Goal: Communication & Community: Ask a question

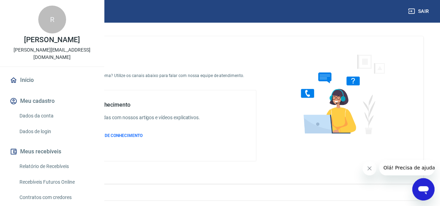
click at [398, 166] on span "Olá! Precisa de ajuda?" at bounding box center [410, 168] width 54 height 6
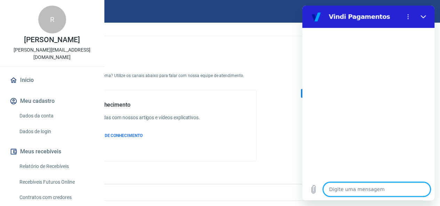
type textarea "x"
type textarea "M"
type textarea "x"
type textarea "Mi"
type textarea "x"
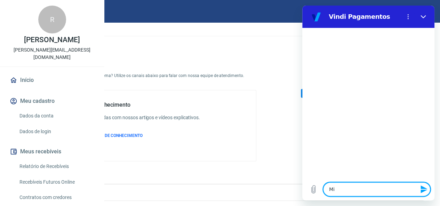
type textarea "Min"
type textarea "x"
type textarea "Minh"
type textarea "x"
type textarea "Minha"
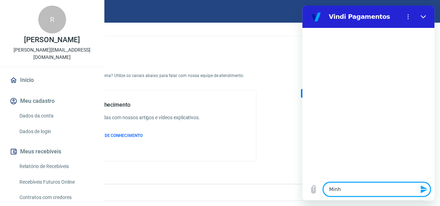
type textarea "x"
type textarea "Minha"
type textarea "x"
type textarea "Minha c"
type textarea "x"
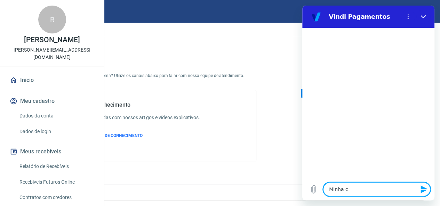
type textarea "Minha co"
type textarea "x"
type textarea "Minha con"
type textarea "x"
type textarea "Minha cont"
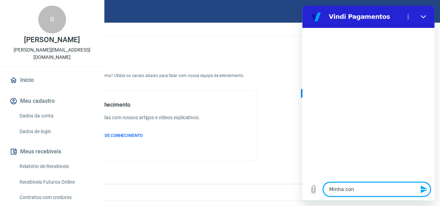
type textarea "x"
type textarea "Minha conta"
type textarea "x"
type textarea "Minha conta"
type textarea "x"
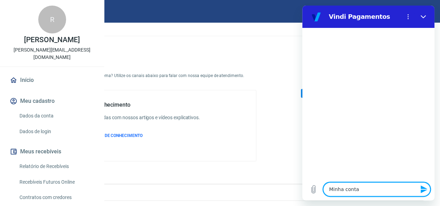
type textarea "Minha conta e"
type textarea "x"
type textarea "Minha conta es"
type textarea "x"
type textarea "Minha conta est"
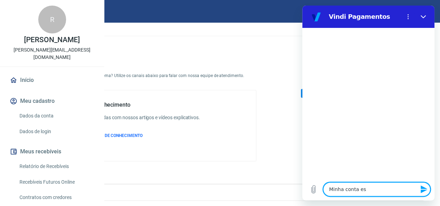
type textarea "x"
type textarea "Minha conta está"
type textarea "x"
type textarea "Minha conta está"
type textarea "x"
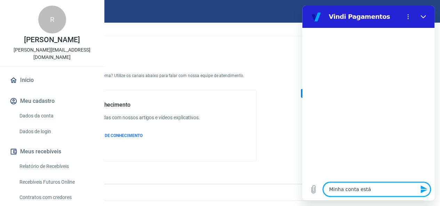
type textarea "Minha conta está B"
type textarea "x"
type textarea "Minha conta está BL"
type textarea "x"
type textarea "Minha conta está BLO"
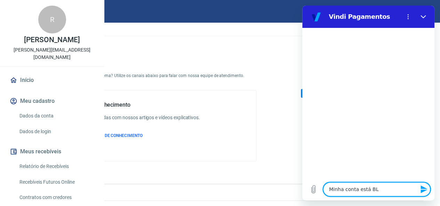
type textarea "x"
type textarea "Minha conta está BLOQ"
type textarea "x"
type textarea "Minha conta está BLOQU"
type textarea "x"
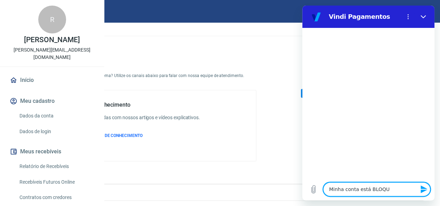
type textarea "Minha conta está BLOQUE"
type textarea "x"
type textarea "Minha conta está BLOQUEA"
type textarea "x"
type textarea "Minha conta está BLOQUEAD"
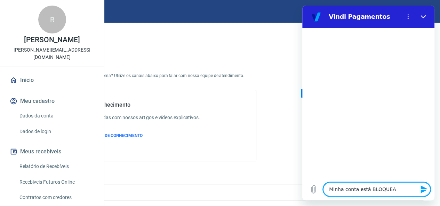
type textarea "x"
type textarea "Minha conta está BLOQUEADA"
type textarea "x"
type textarea "Minha conta está BLOQUEADA."
type textarea "x"
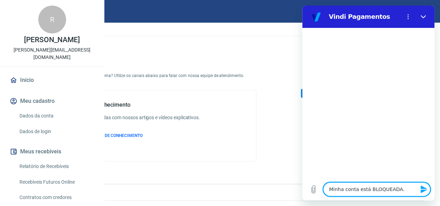
type textarea "Minha conta está BLOQUEADA."
type textarea "x"
type textarea "Minha conta está BLOQUEADA. {"
type textarea "x"
type textarea "Minha conta está BLOQUEADA."
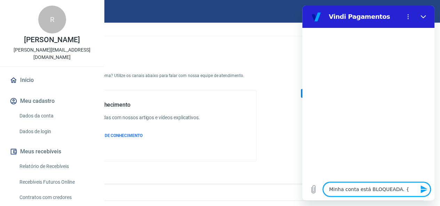
type textarea "x"
type textarea "Minha conta está BLOQUEADA."
type textarea "x"
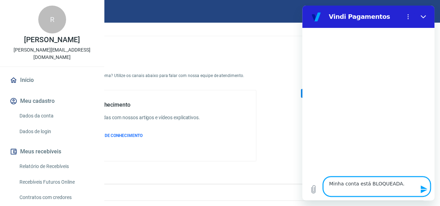
paste textarea "Minha fatura está atrasada e não consigo pagar, a fatura no valor de 3,47, quan…"
type textarea "Minha conta está BLOQUEADA. Minha fatura está atrasada e não consigo pagar, a f…"
type textarea "x"
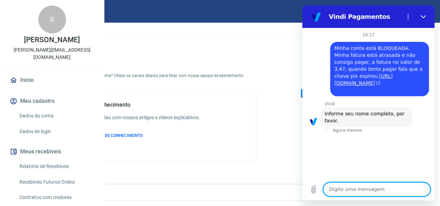
type textarea "x"
type textarea "R"
type textarea "x"
type textarea "Ra"
type textarea "x"
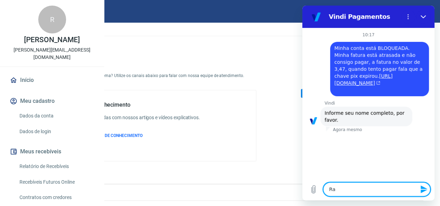
type textarea "Raf"
type textarea "x"
type textarea "Rafa"
type textarea "x"
type textarea "Rafae"
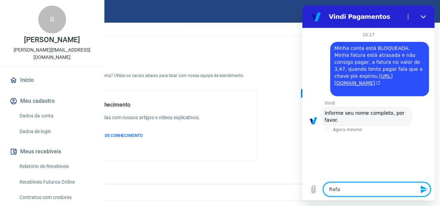
type textarea "x"
type textarea "Rafael"
type textarea "x"
type textarea "Rafael"
type textarea "x"
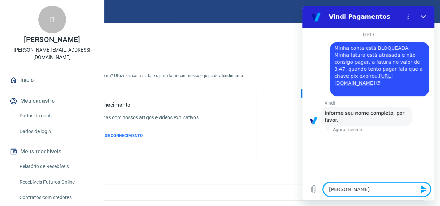
type textarea "Rafael r"
type textarea "x"
type textarea "Rafael"
type textarea "x"
type textarea "Rafael d"
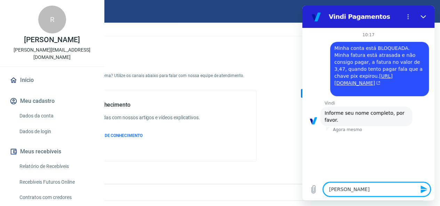
type textarea "x"
type textarea "Rafael de"
type textarea "x"
type textarea "Rafael de"
type textarea "x"
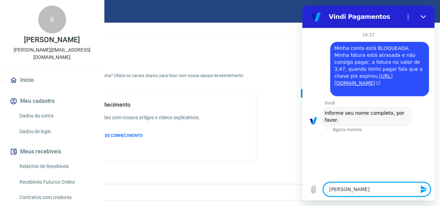
type textarea "Rafael de b"
type textarea "x"
type textarea "Rafael de br"
type textarea "x"
type textarea "Rafael de bri"
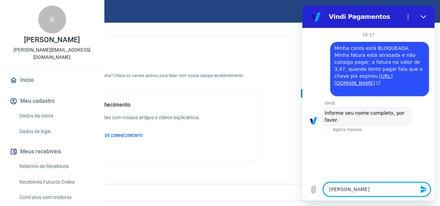
type textarea "x"
type textarea "Rafael de brit"
type textarea "x"
type textarea "Rafael de brito"
type textarea "x"
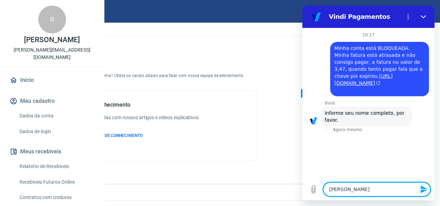
type textarea "Rafael de brito"
type textarea "x"
type textarea "Rafael de brito S"
type textarea "x"
type textarea "Rafael de brito Si"
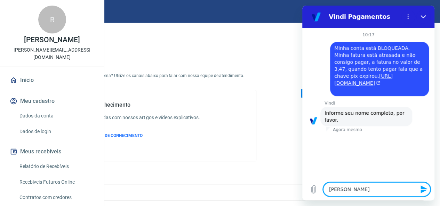
type textarea "x"
type textarea "Rafael de brito Sil"
type textarea "x"
type textarea "Rafael de brito Silv"
type textarea "x"
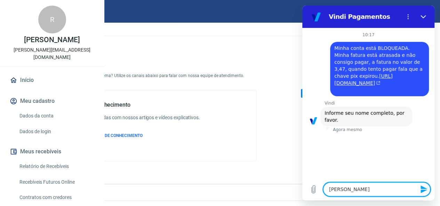
type textarea "Rafael de brito Silva"
type textarea "x"
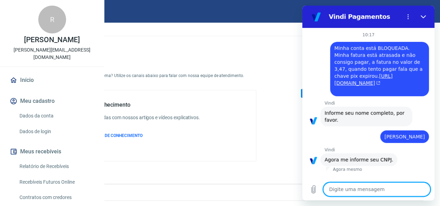
scroll to position [10, 0]
type textarea "x"
paste textarea "23.405.648/0001-43"
type textarea "23.405.648/0001-43"
type textarea "x"
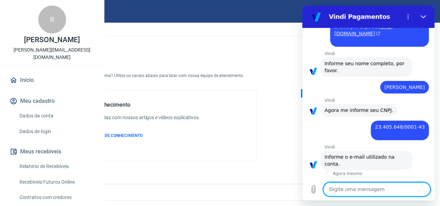
scroll to position [56, 0]
type textarea "x"
paste textarea "rafael@virtap.com.br"
type textarea "rafael@virtap.com.br"
type textarea "x"
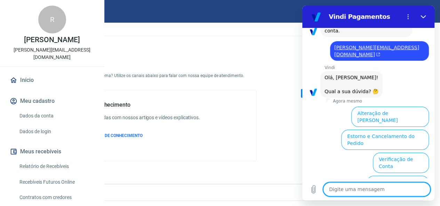
scroll to position [252, 0]
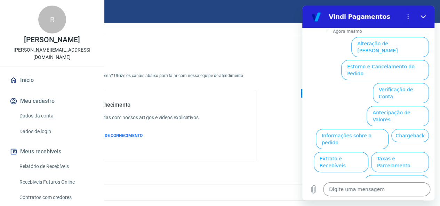
click at [388, 198] on button "Assinaturas e Faturas Tray" at bounding box center [395, 208] width 67 height 20
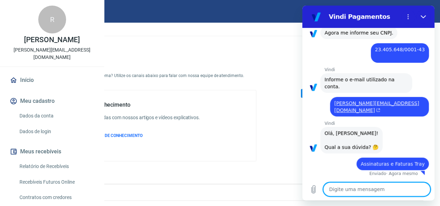
type textarea "x"
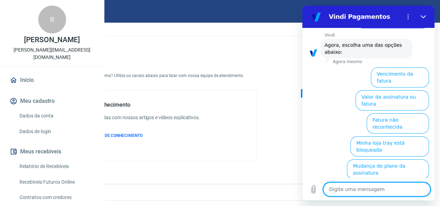
scroll to position [282, 0]
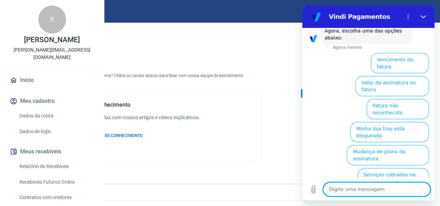
type textarea "c"
type textarea "x"
type textarea "cn"
type textarea "x"
type textarea "c"
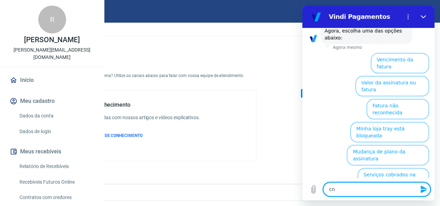
type textarea "x"
type textarea "co"
type textarea "x"
type textarea "con"
type textarea "x"
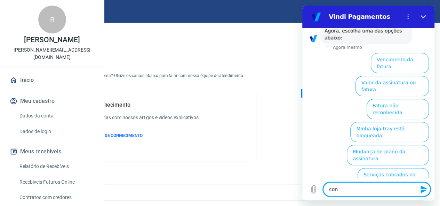
type textarea "cont"
type textarea "x"
type textarea "conta"
type textarea "x"
type textarea "conta"
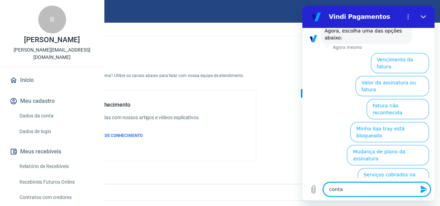
type textarea "x"
type textarea "conta b"
type textarea "x"
type textarea "conta bl"
type textarea "x"
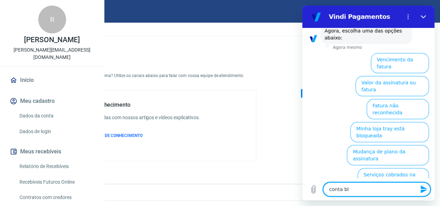
type textarea "conta blo"
type textarea "x"
type textarea "conta bloq"
type textarea "x"
type textarea "conta bloqu"
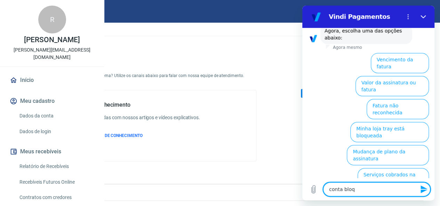
type textarea "x"
type textarea "conta bloque"
type textarea "x"
type textarea "conta bloquea"
type textarea "x"
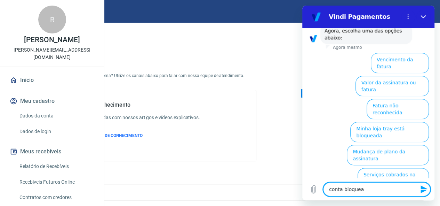
type textarea "conta bloquead"
type textarea "x"
type textarea "conta bloqueada"
type textarea "x"
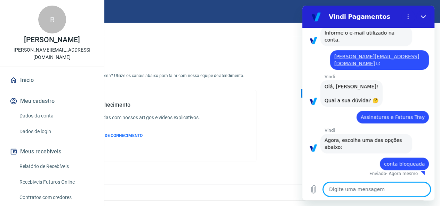
type textarea "x"
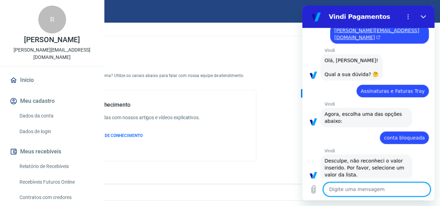
scroll to position [210, 0]
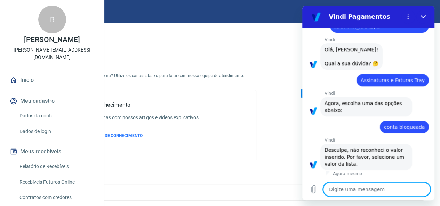
click at [406, 127] on span "conta bloqueada" at bounding box center [404, 127] width 41 height 6
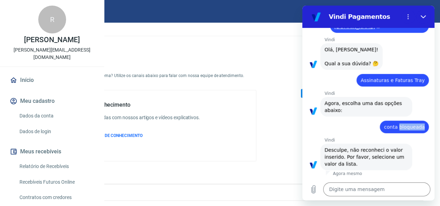
click at [406, 127] on span "conta bloqueada" at bounding box center [404, 127] width 41 height 6
copy span "conta bloqueada"
click at [371, 186] on textarea at bounding box center [376, 189] width 107 height 14
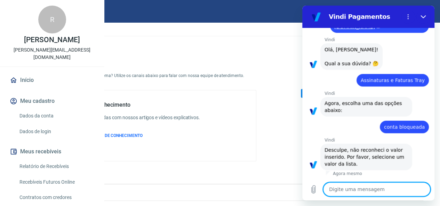
paste textarea "conta bloqueada"
type textarea "conta bloqueada"
type textarea "x"
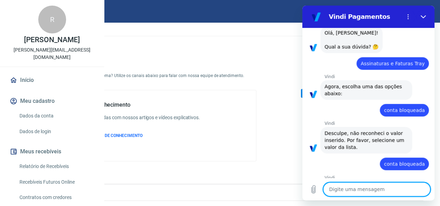
type textarea "x"
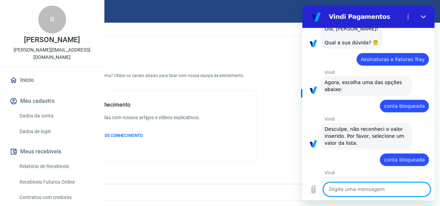
scroll to position [194, 0]
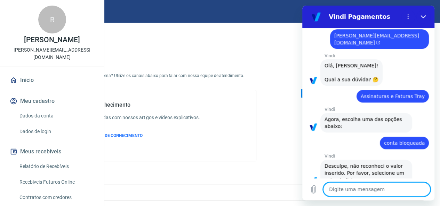
click at [389, 95] on span "Assinaturas e Faturas Tray" at bounding box center [393, 96] width 64 height 6
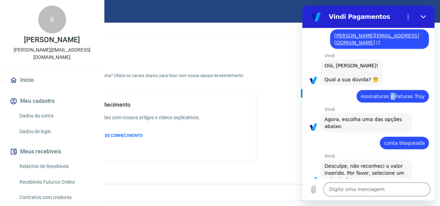
click at [389, 95] on span "Assinaturas e Faturas Tray" at bounding box center [393, 96] width 64 height 6
copy span "Assinaturas e Faturas Tray"
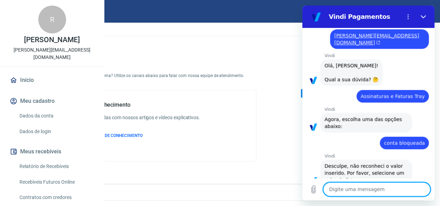
click at [363, 190] on textarea at bounding box center [376, 189] width 107 height 14
paste textarea "Assinaturas e Faturas Tray"
type textarea "Assinaturas e Faturas Tray"
type textarea "x"
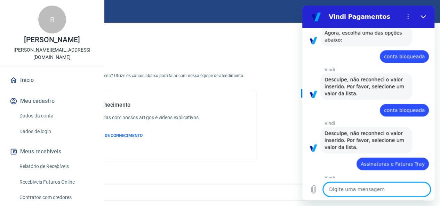
type textarea "x"
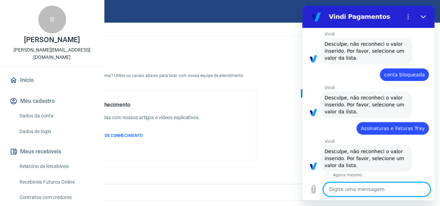
scroll to position [317, 0]
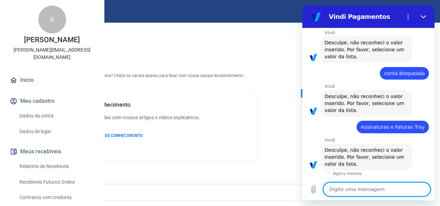
type textarea "q"
type textarea "x"
type textarea "qu"
type textarea "x"
type textarea "qua"
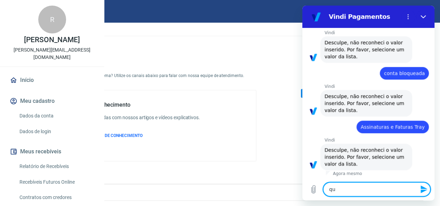
type textarea "x"
type textarea "qual"
type textarea "x"
type textarea "qual?"
type textarea "x"
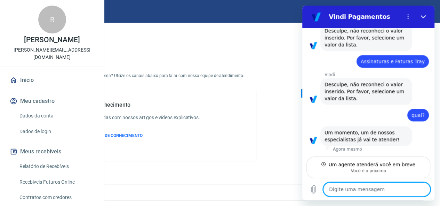
scroll to position [382, 0]
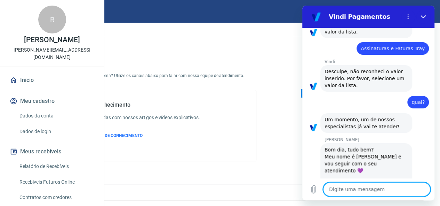
type textarea "x"
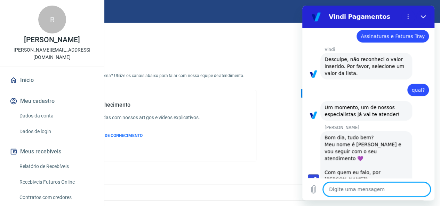
scroll to position [409, 0]
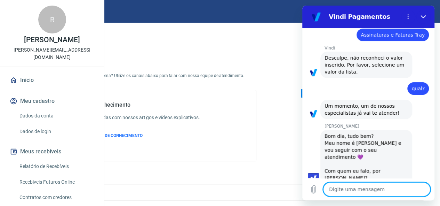
type textarea "B"
type textarea "x"
type textarea "Bo"
type textarea "x"
type textarea "Bom"
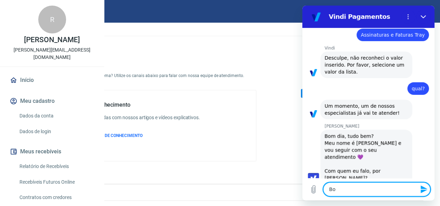
type textarea "x"
type textarea "Bom"
type textarea "x"
type textarea "Bom d"
type textarea "x"
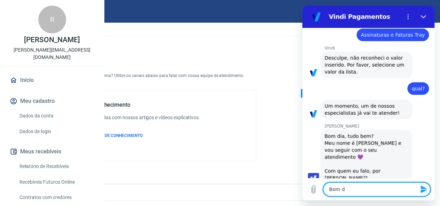
type textarea "Bom di"
type textarea "x"
type textarea "Bom di"
type textarea "x"
type textarea "Bom di V"
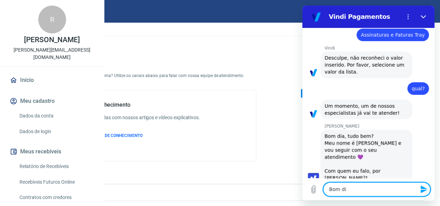
type textarea "x"
type textarea "Bom di VI"
type textarea "x"
type textarea "Bom di VIv"
type textarea "x"
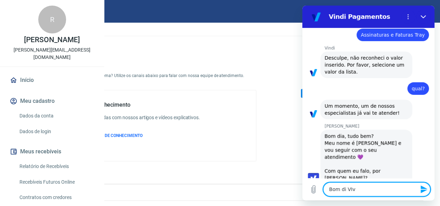
type textarea "Bom di VIvi"
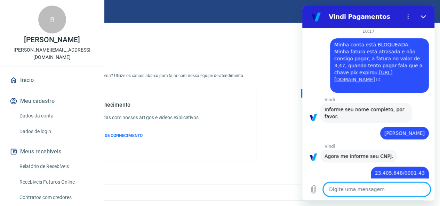
scroll to position [0, 0]
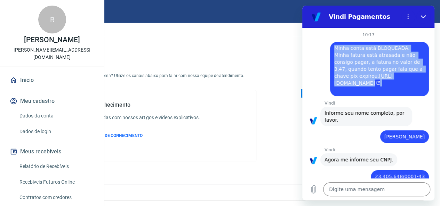
drag, startPoint x: 335, startPoint y: 48, endPoint x: 403, endPoint y: 103, distance: 87.8
click at [403, 96] on div "diz: Minha conta está BLOQUEADA. Minha fatura está atrasada e não consigo pagar…" at bounding box center [379, 69] width 99 height 54
copy span "Minha conta está BLOQUEADA. Minha fatura está atrasada e não consigo pagar, a f…"
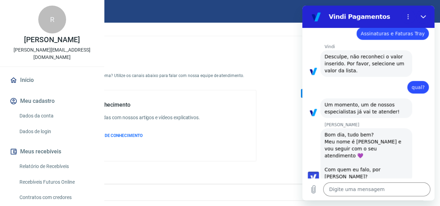
scroll to position [463, 0]
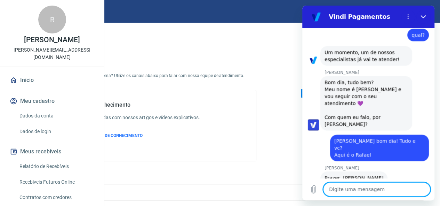
click at [355, 183] on textarea at bounding box center [376, 189] width 107 height 14
paste textarea "Minha conta está BLOQUEADA. Minha fatura está atrasada e não consigo pagar, a f…"
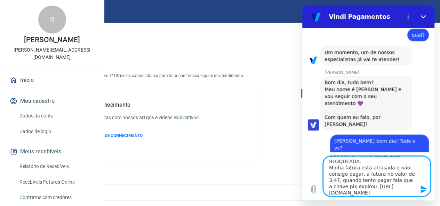
scroll to position [0, 0]
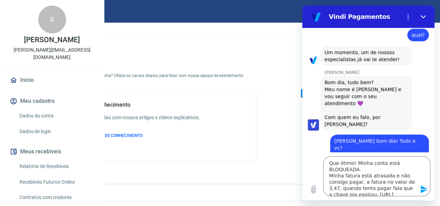
click at [423, 191] on icon "Enviar mensagem" at bounding box center [424, 189] width 8 height 8
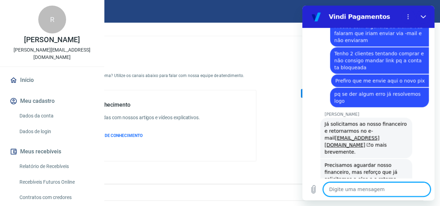
scroll to position [775, 0]
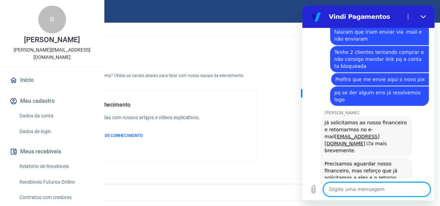
click at [350, 192] on textarea at bounding box center [376, 189] width 107 height 14
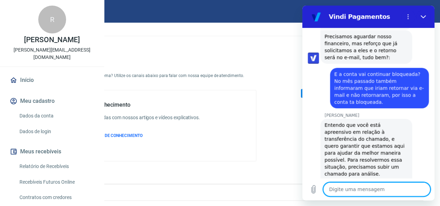
scroll to position [891, 0]
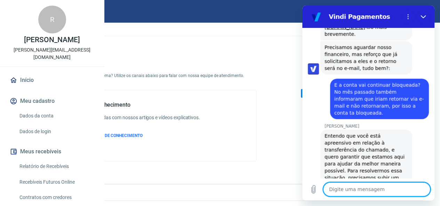
click at [360, 82] on span "E a conta vai continuar bloqueada? No mês passado também informaram que iriam r…" at bounding box center [379, 98] width 90 height 33
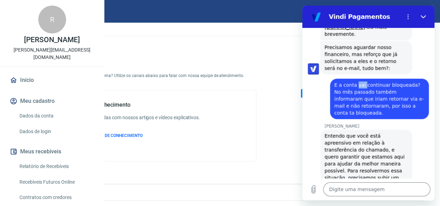
click at [360, 82] on span "E a conta vai continuar bloqueada? No mês passado também informaram que iriam r…" at bounding box center [379, 98] width 90 height 33
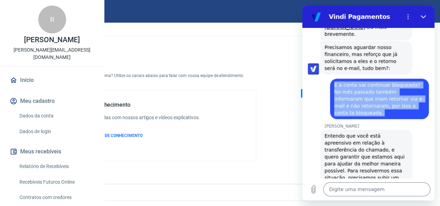
click at [360, 82] on span "E a conta vai continuar bloqueada? No mês passado também informaram que iriam r…" at bounding box center [379, 98] width 90 height 33
copy span "E a conta vai continuar bloqueada? No mês passado também informaram que iriam r…"
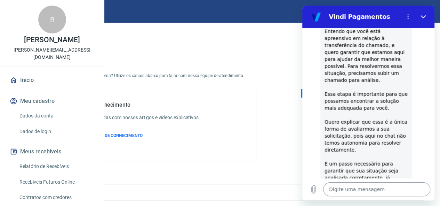
click at [356, 194] on textarea at bounding box center [376, 189] width 107 height 14
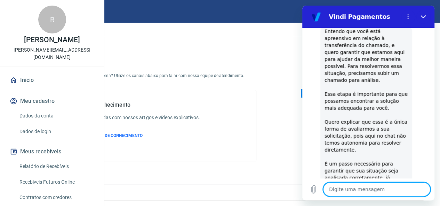
paste textarea "E a conta vai continuar bloqueada? No mês passado também informaram que iriam r…"
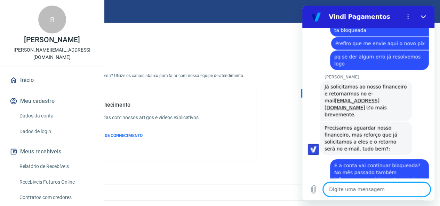
scroll to position [796, 0]
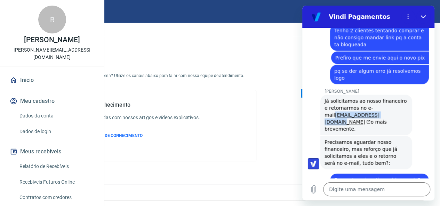
drag, startPoint x: 320, startPoint y: 99, endPoint x: 378, endPoint y: 103, distance: 57.9
click at [378, 103] on div "Viviane Geraldi diz: Já solicitamos ao nosso financeiro e retornarmos no e-mail…" at bounding box center [371, 114] width 127 height 41
copy link "financeiro@bm12.com.br"
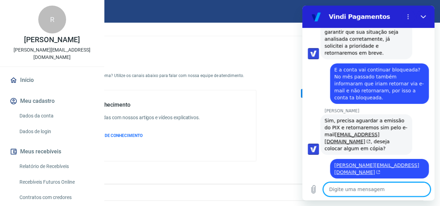
scroll to position [1137, 0]
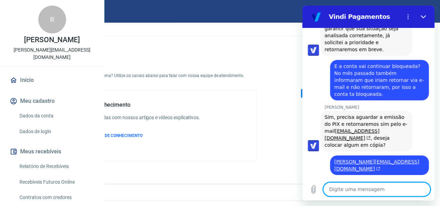
click at [364, 187] on textarea at bounding box center [376, 189] width 107 height 14
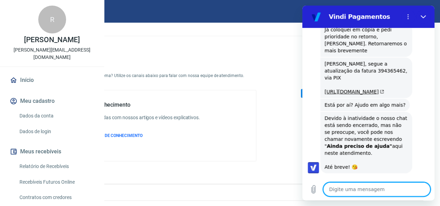
scroll to position [1229, 0]
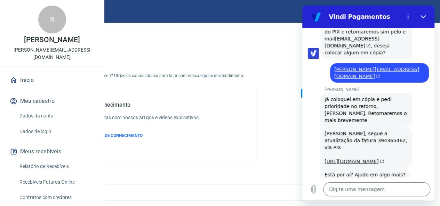
click at [382, 158] on link "https://app.vindi.com.br/customer/bills/394365462?token=7b6b1a46-d8f1-4a5f-bfa0…" at bounding box center [353, 161] width 59 height 6
